Goal: Task Accomplishment & Management: Manage account settings

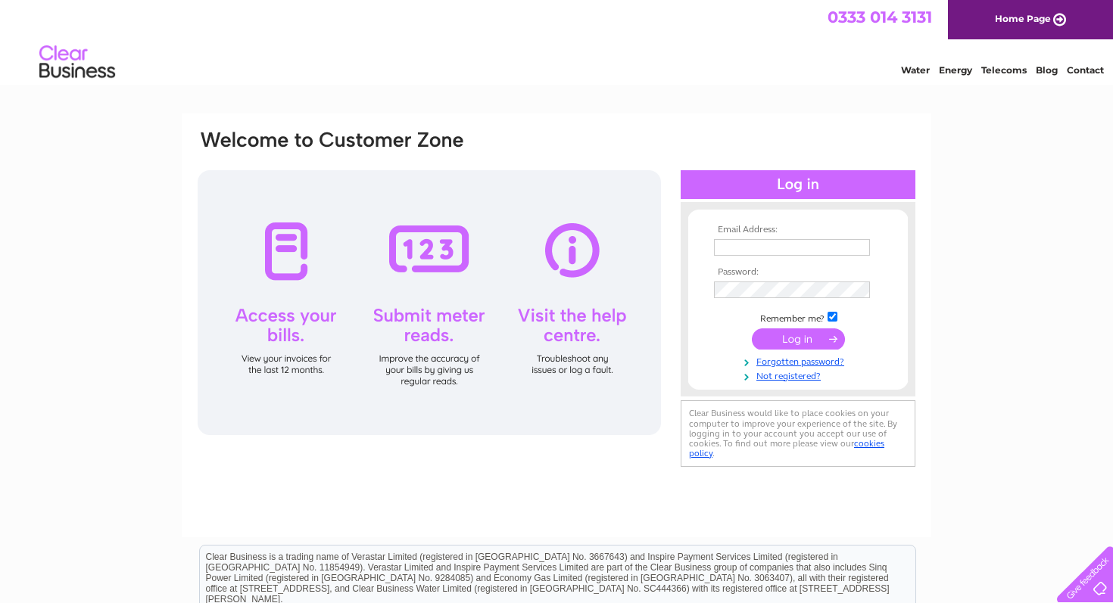
click at [781, 253] on input "text" at bounding box center [792, 247] width 156 height 17
type input "[EMAIL_ADDRESS][DOMAIN_NAME]"
click at [814, 345] on input "submit" at bounding box center [798, 340] width 93 height 21
click at [821, 336] on input "submit" at bounding box center [798, 339] width 93 height 21
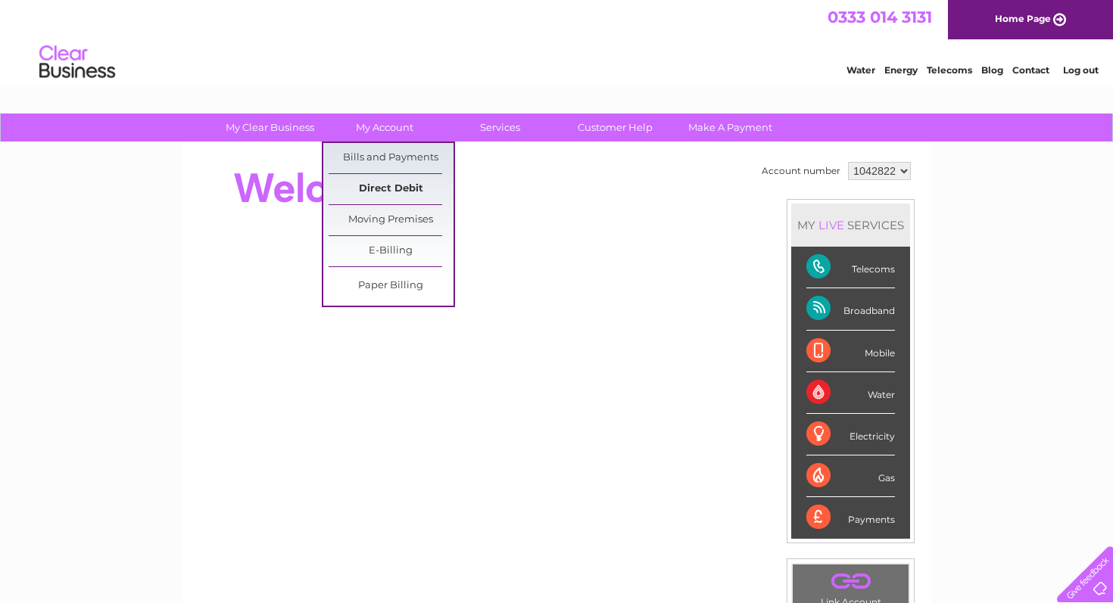
click at [397, 183] on link "Direct Debit" at bounding box center [391, 189] width 125 height 30
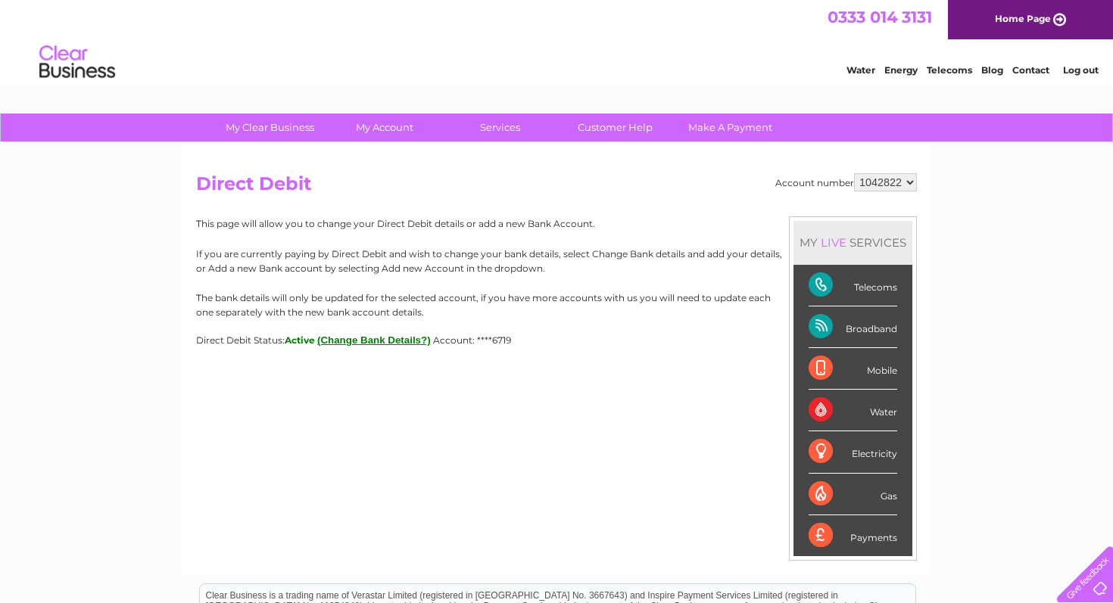
click at [1085, 68] on link "Log out" at bounding box center [1081, 69] width 36 height 11
